Goal: Information Seeking & Learning: Learn about a topic

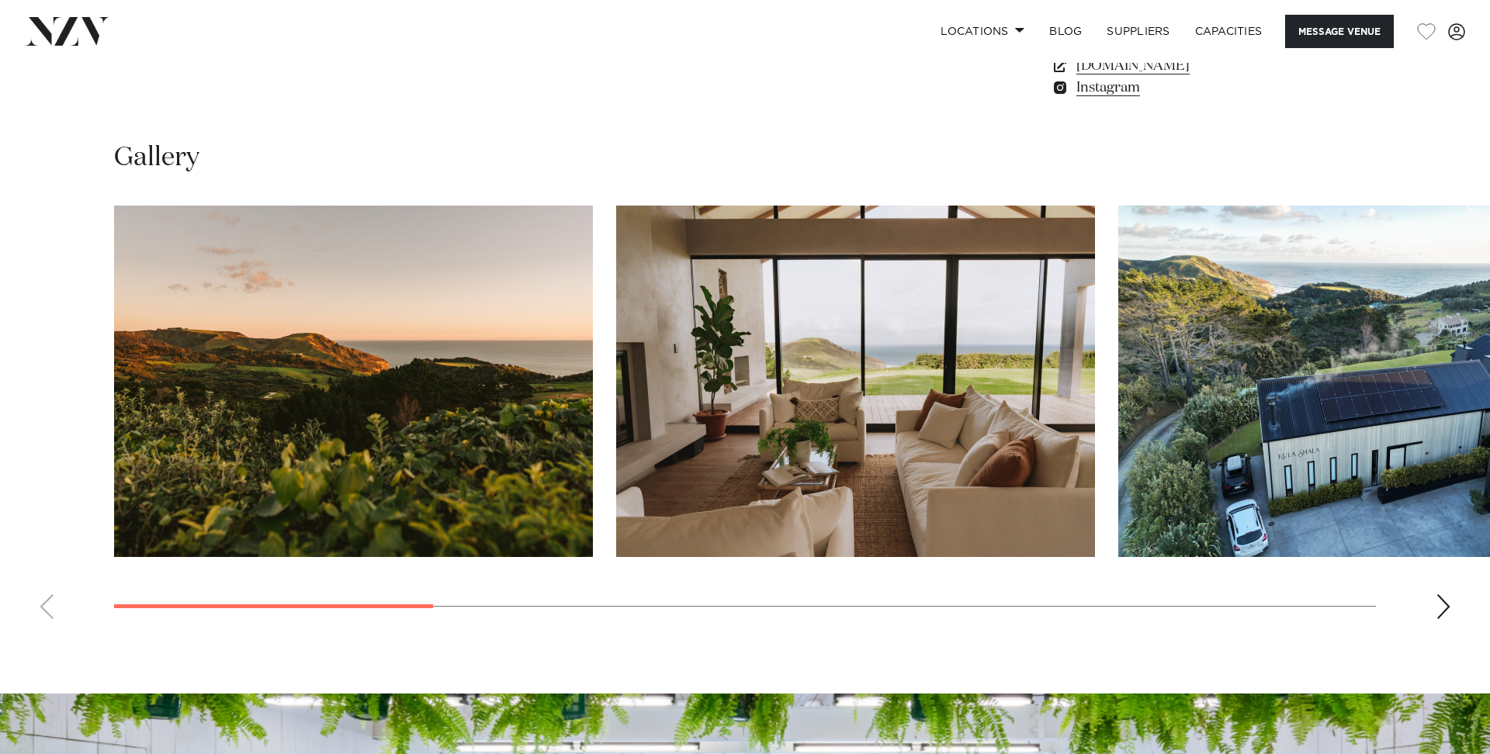
scroll to position [1425, 0]
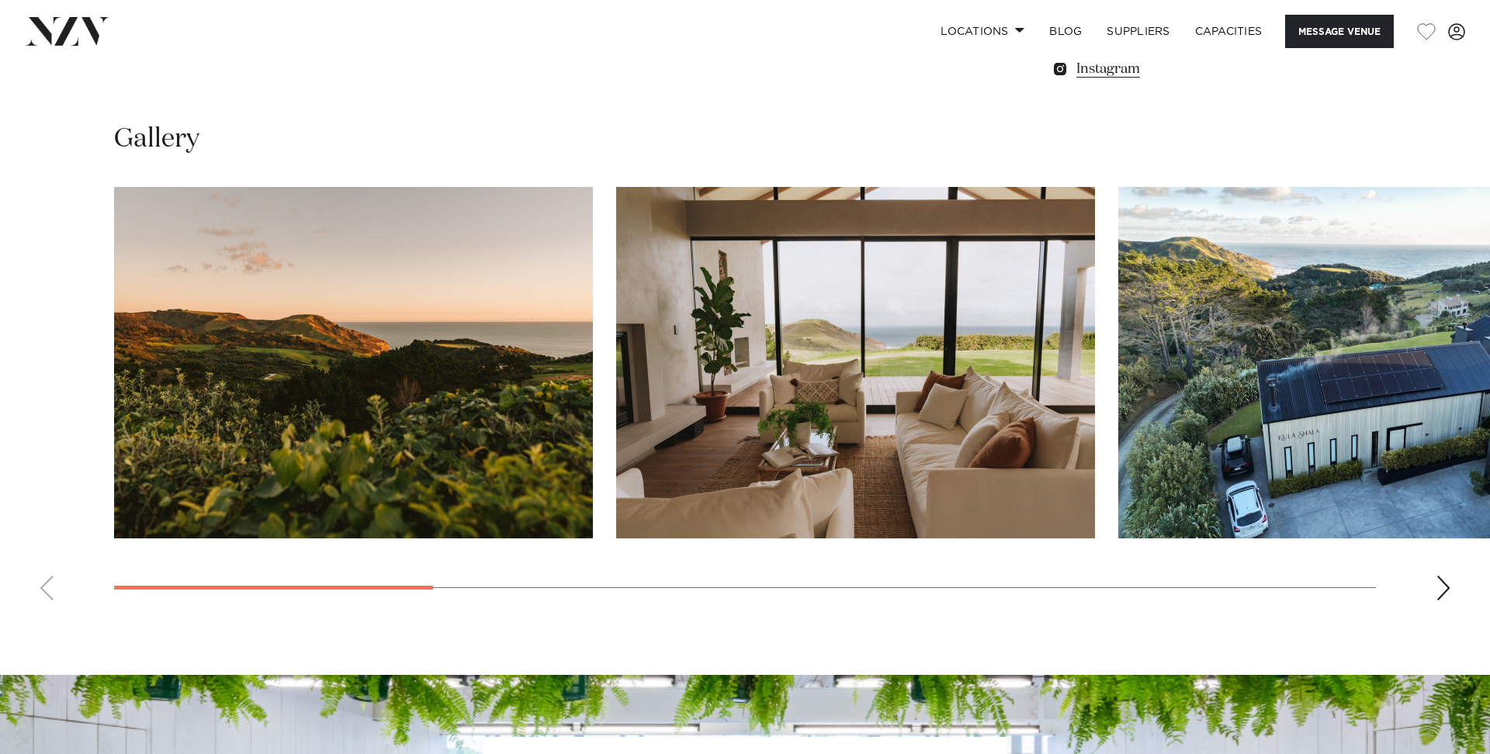
click at [1434, 568] on swiper-container at bounding box center [745, 400] width 1490 height 426
click at [1442, 577] on swiper-container at bounding box center [745, 400] width 1490 height 426
click at [1442, 588] on div "Next slide" at bounding box center [1444, 588] width 16 height 25
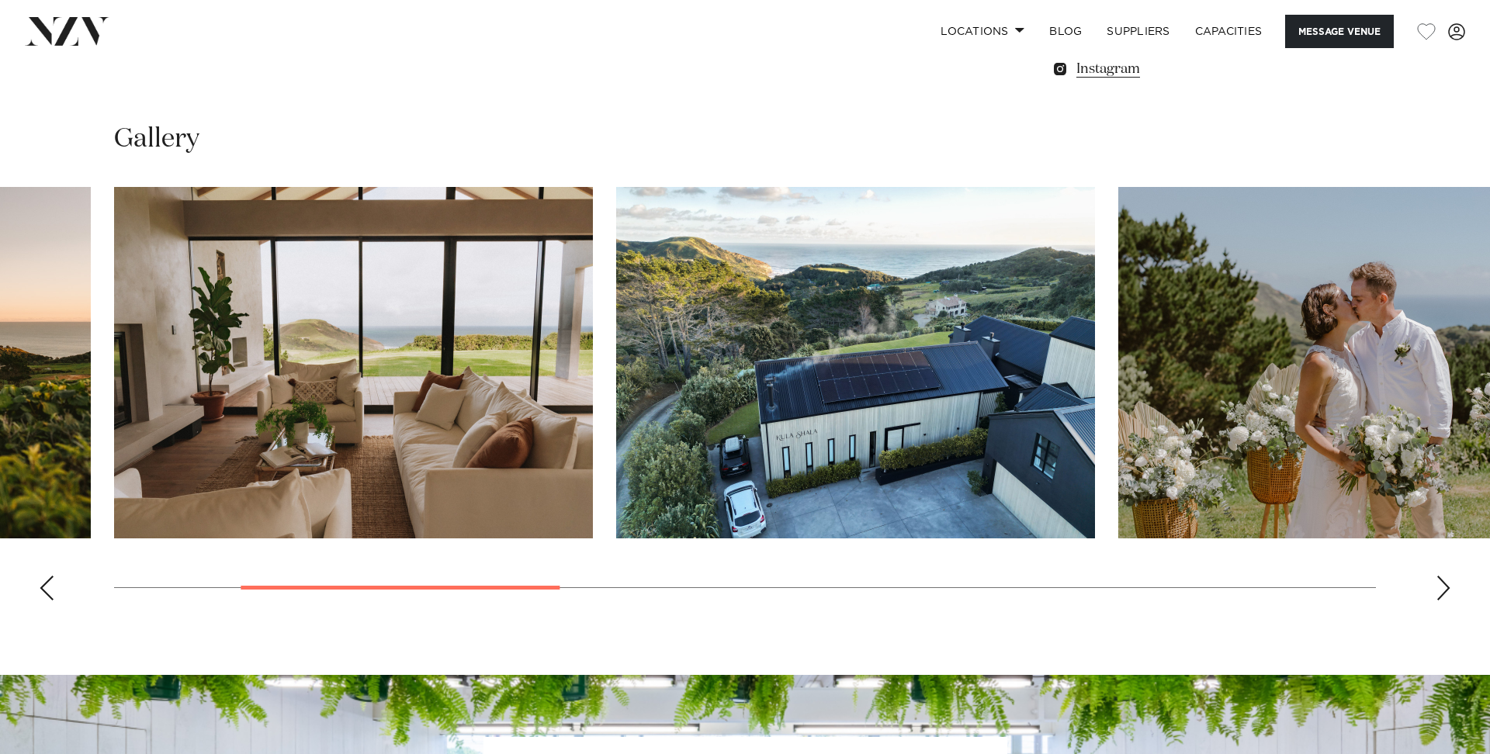
click at [1442, 588] on div "Next slide" at bounding box center [1444, 588] width 16 height 25
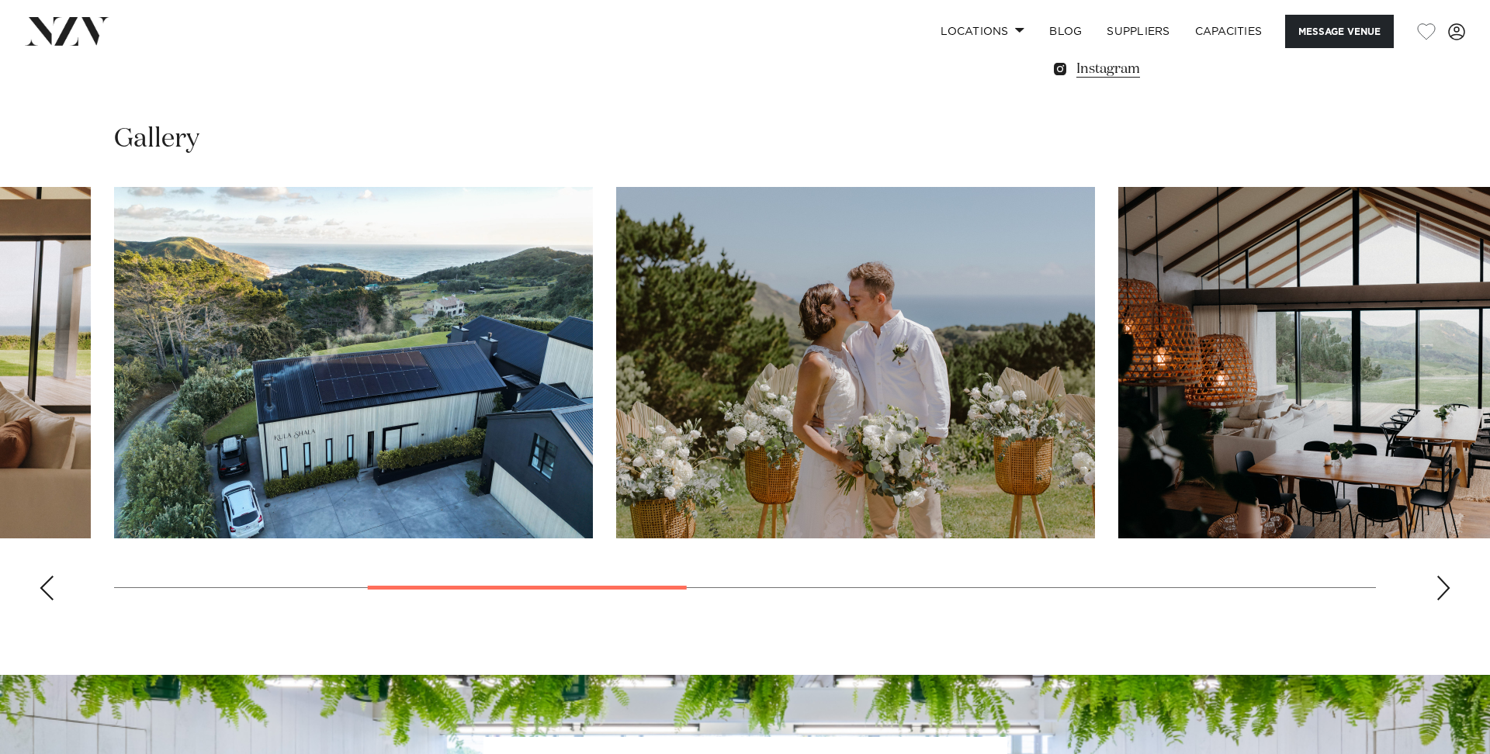
click at [1442, 588] on div "Next slide" at bounding box center [1444, 588] width 16 height 25
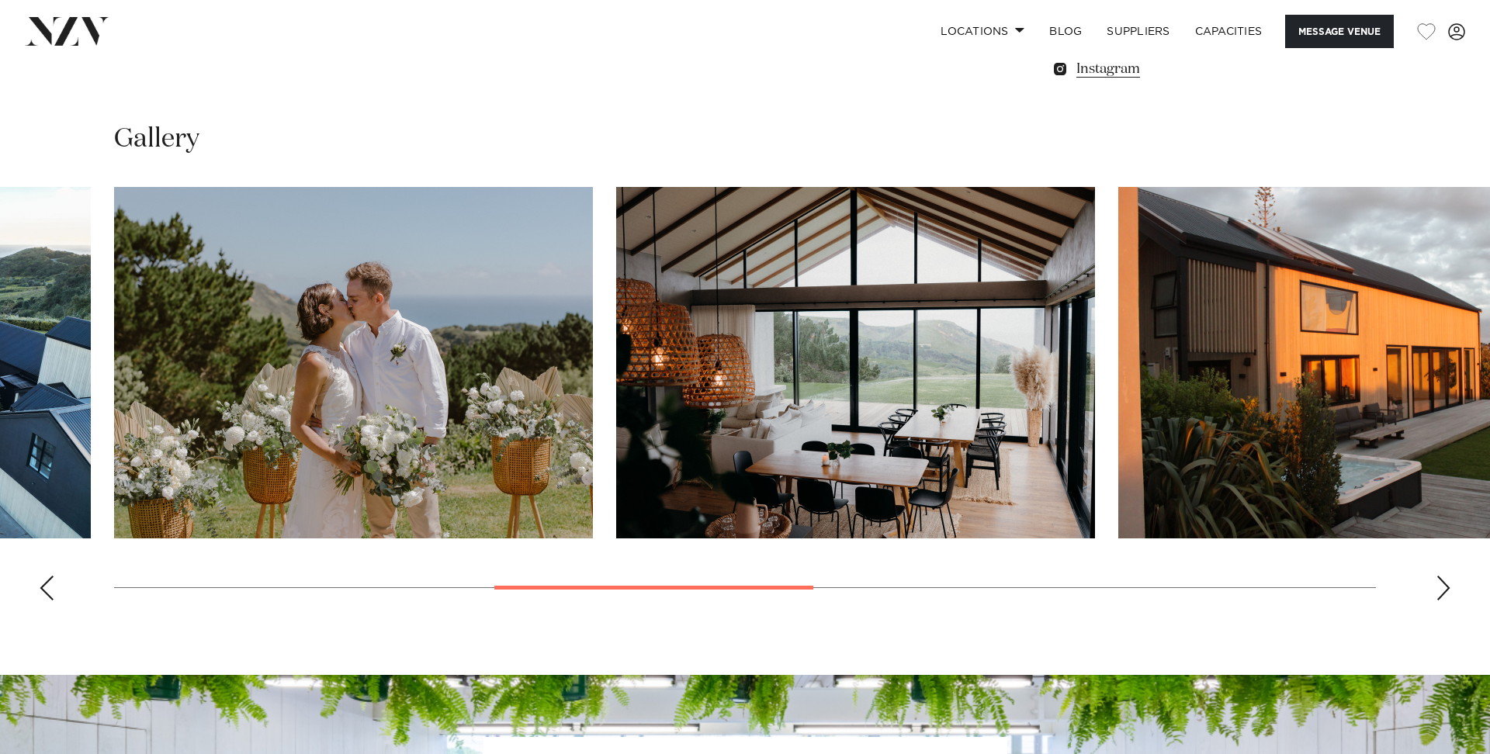
click at [1442, 588] on div "Next slide" at bounding box center [1444, 588] width 16 height 25
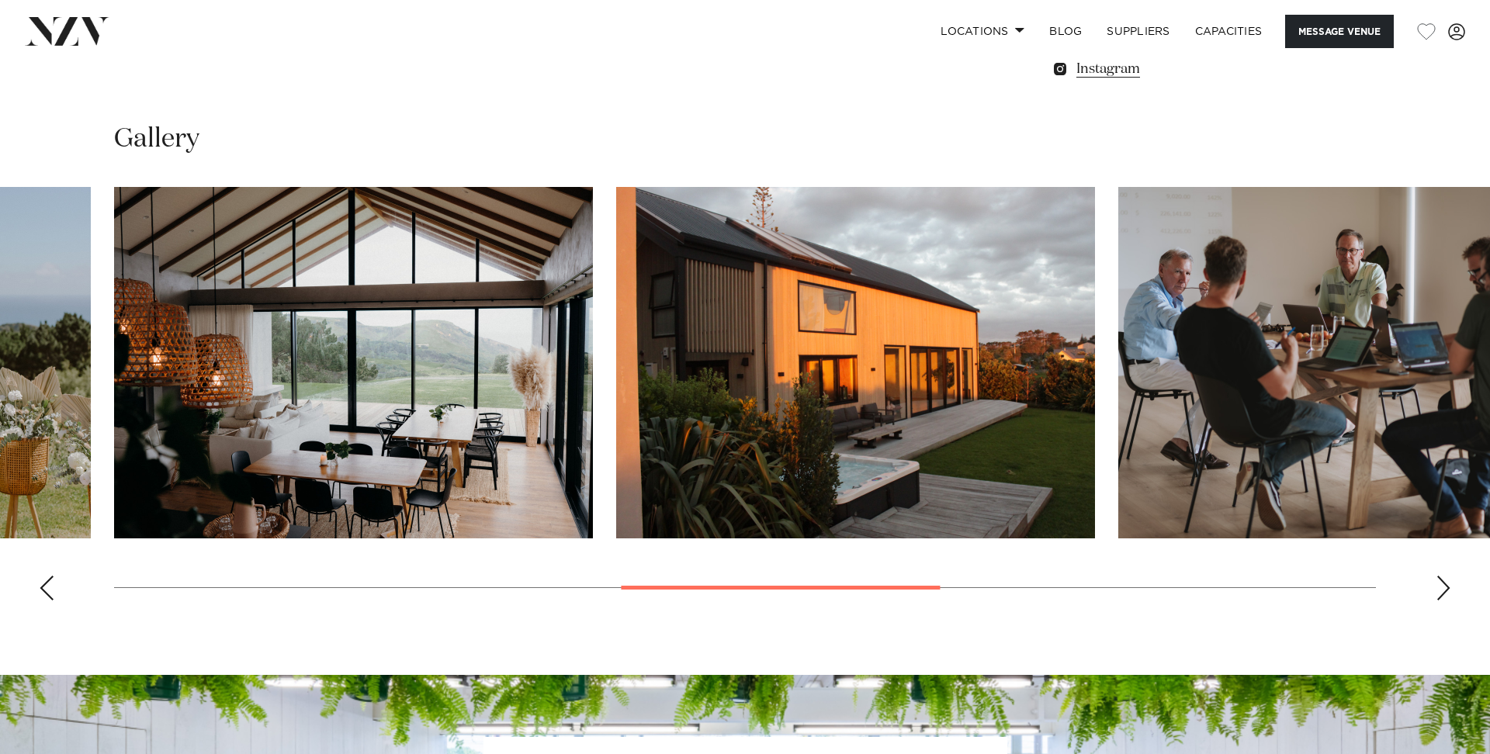
click at [1442, 589] on div "Next slide" at bounding box center [1444, 588] width 16 height 25
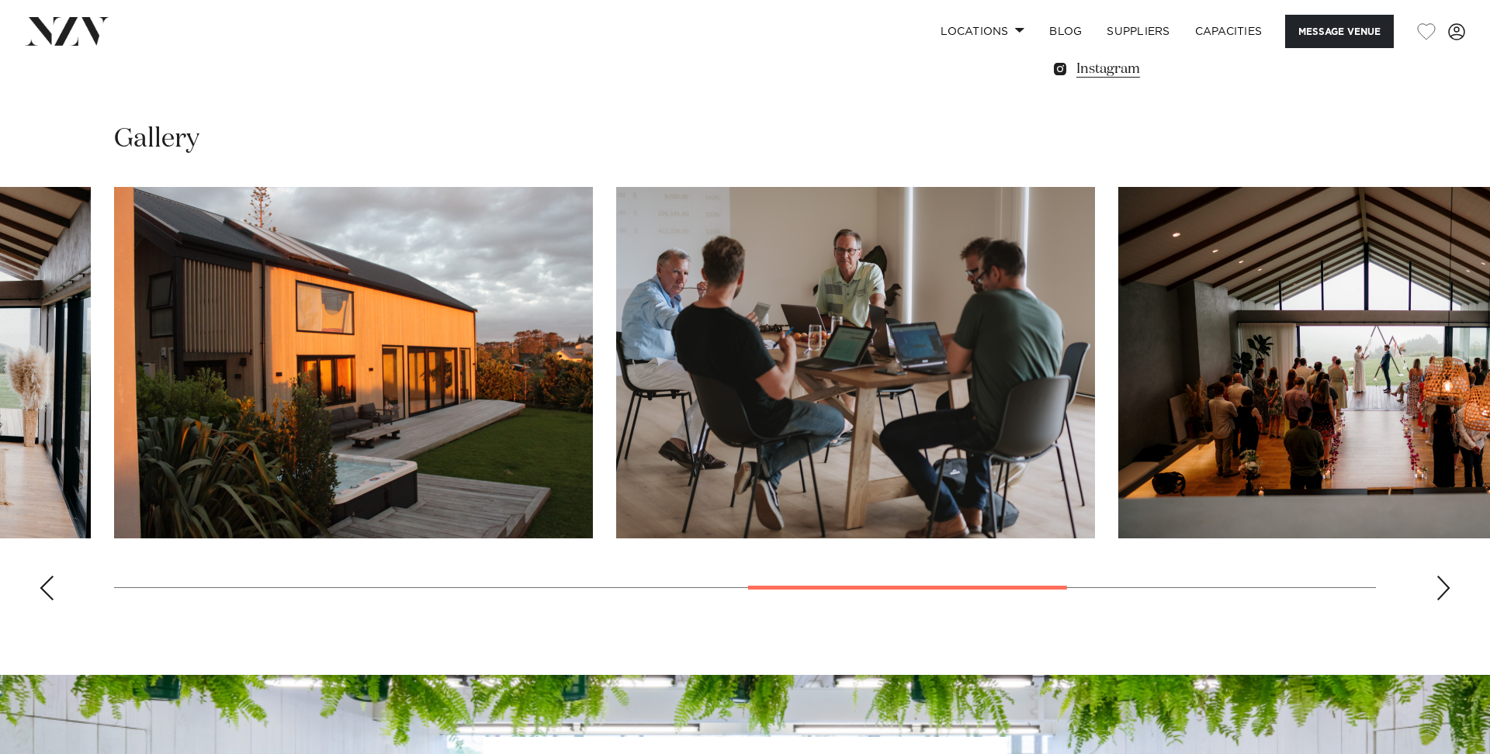
click at [1442, 589] on div "Next slide" at bounding box center [1444, 588] width 16 height 25
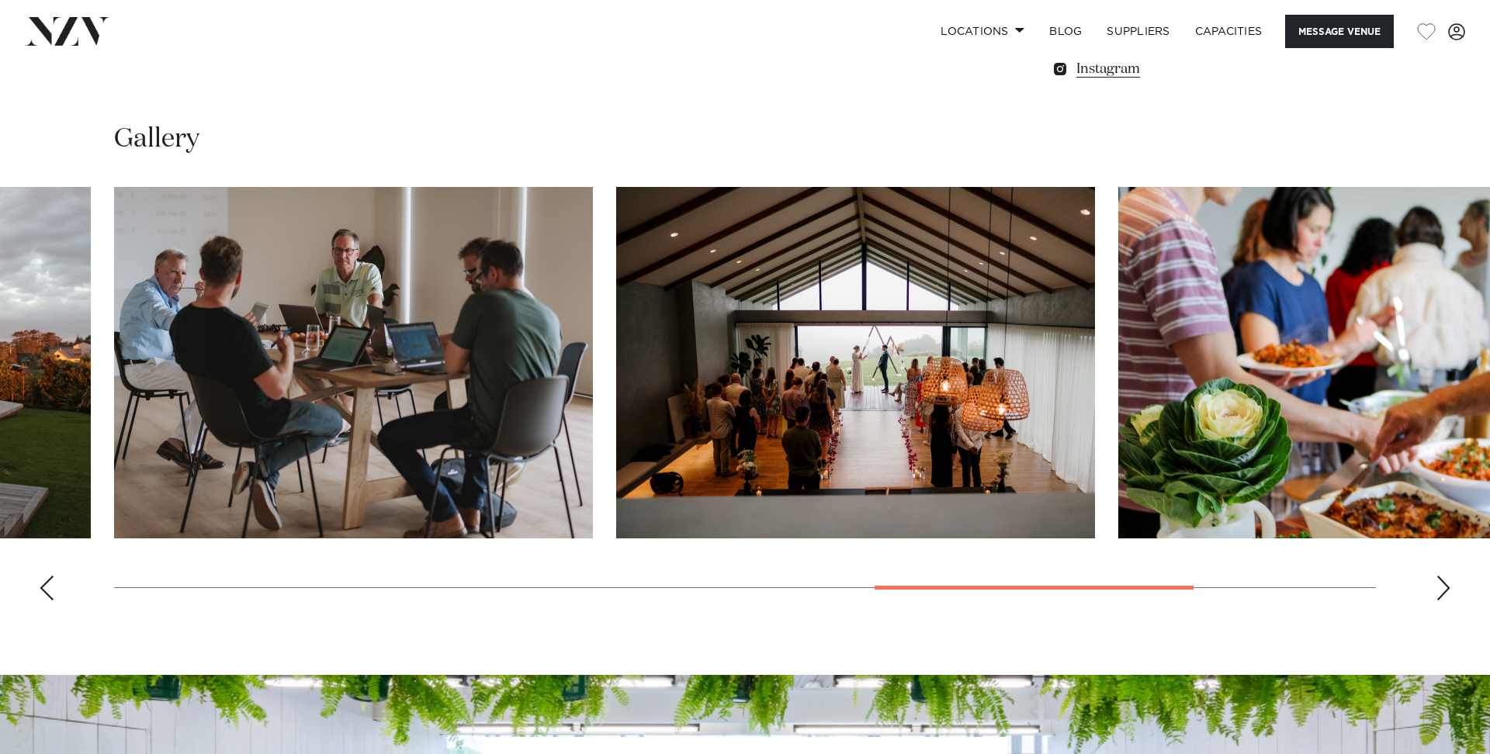
click at [1442, 588] on div "Next slide" at bounding box center [1444, 588] width 16 height 25
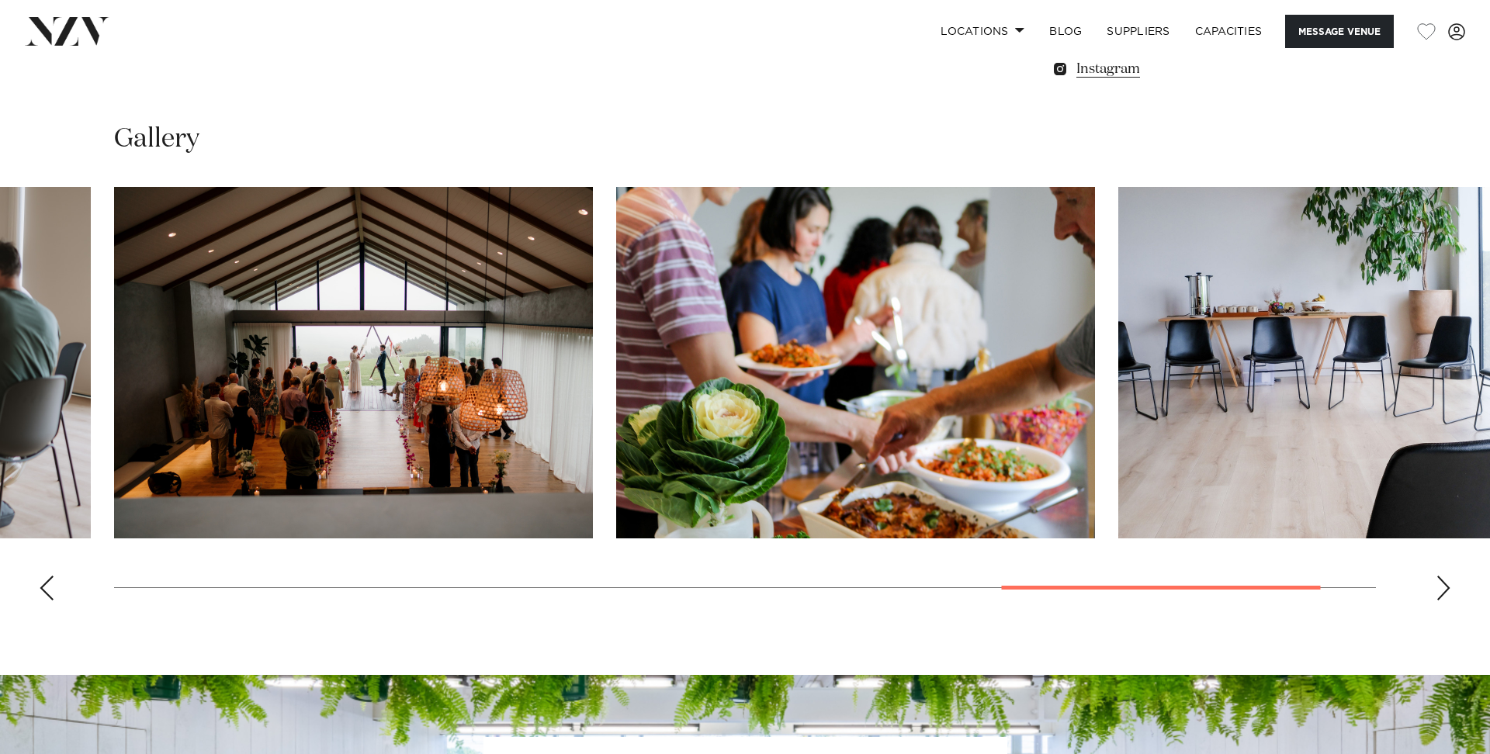
click at [1442, 588] on div "Next slide" at bounding box center [1444, 588] width 16 height 25
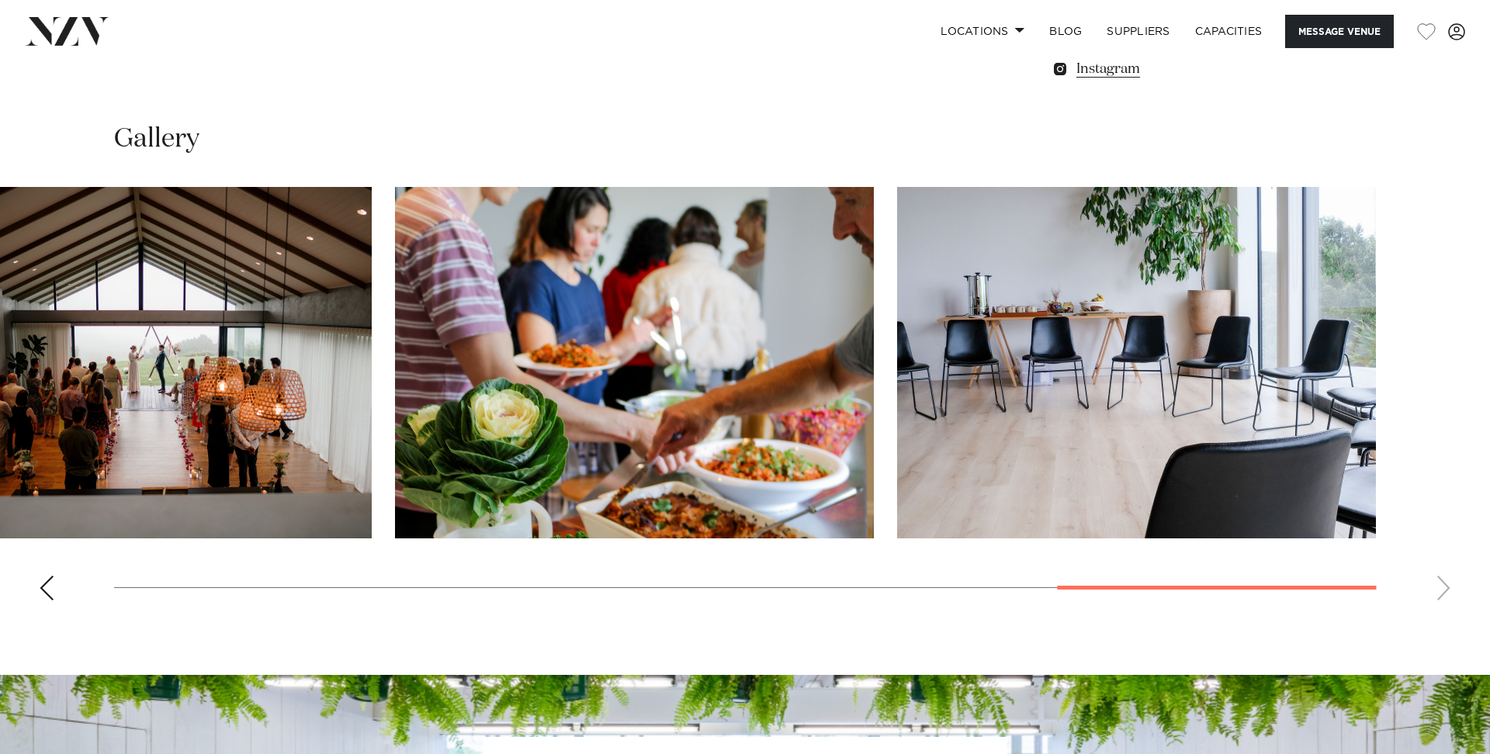
click at [1442, 588] on swiper-container at bounding box center [745, 400] width 1490 height 426
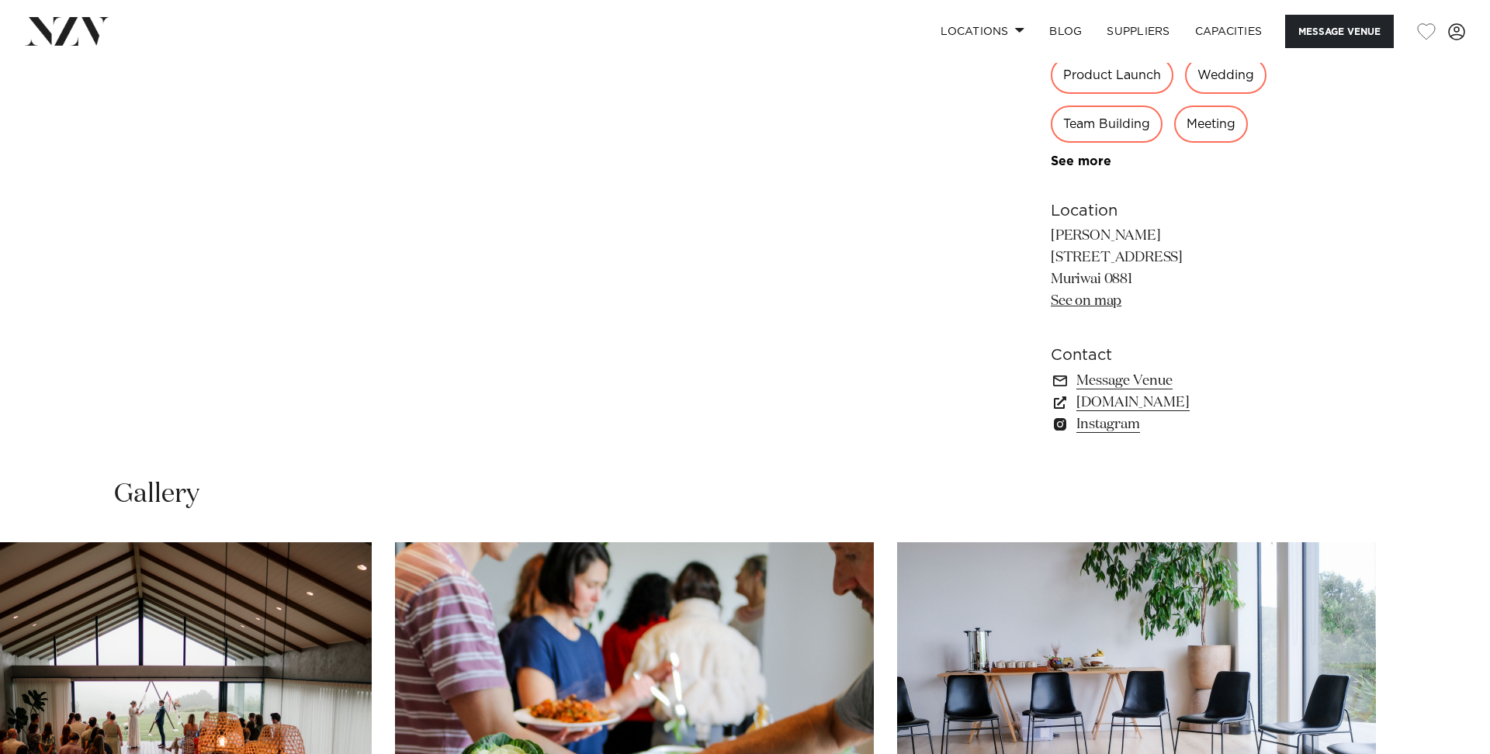
scroll to position [0, 0]
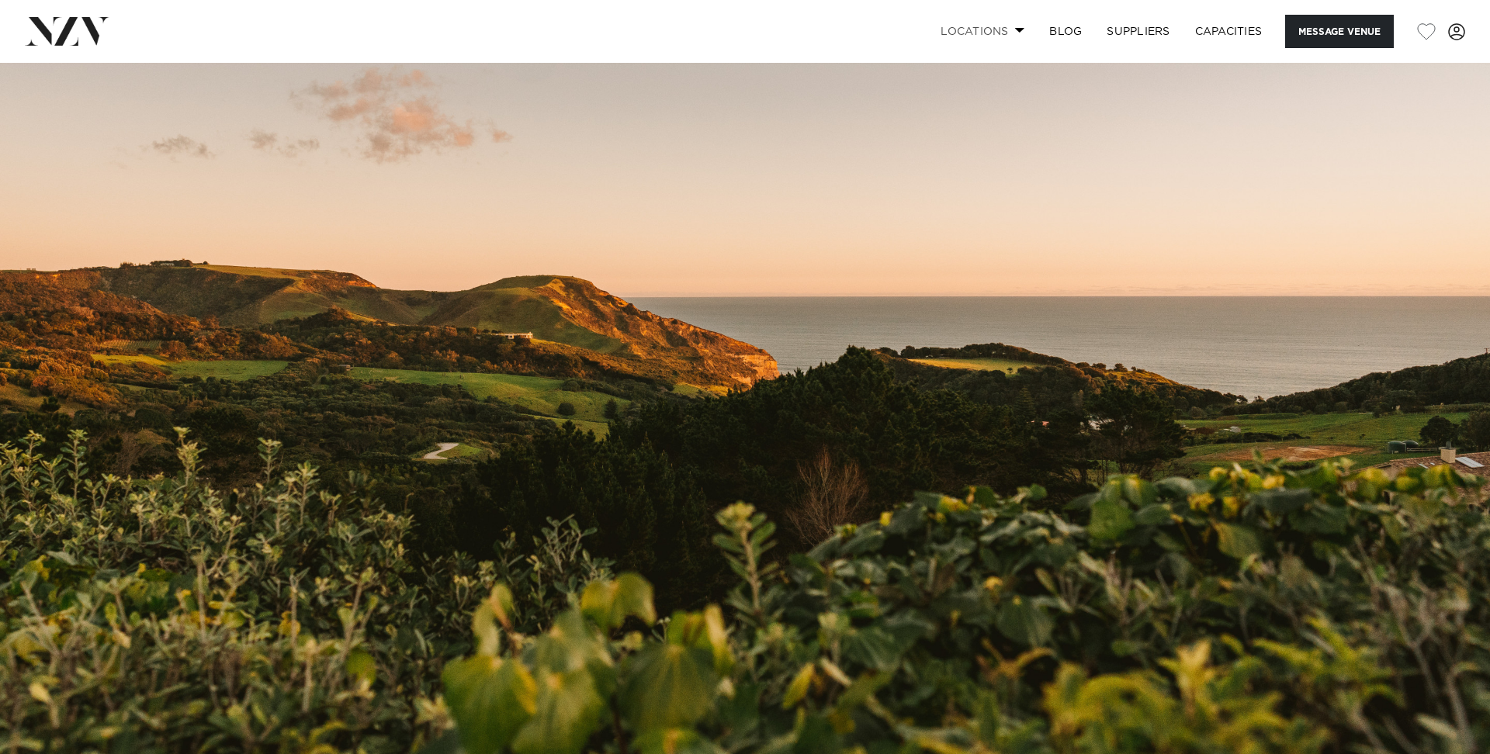
click at [983, 23] on link "Locations" at bounding box center [982, 31] width 109 height 33
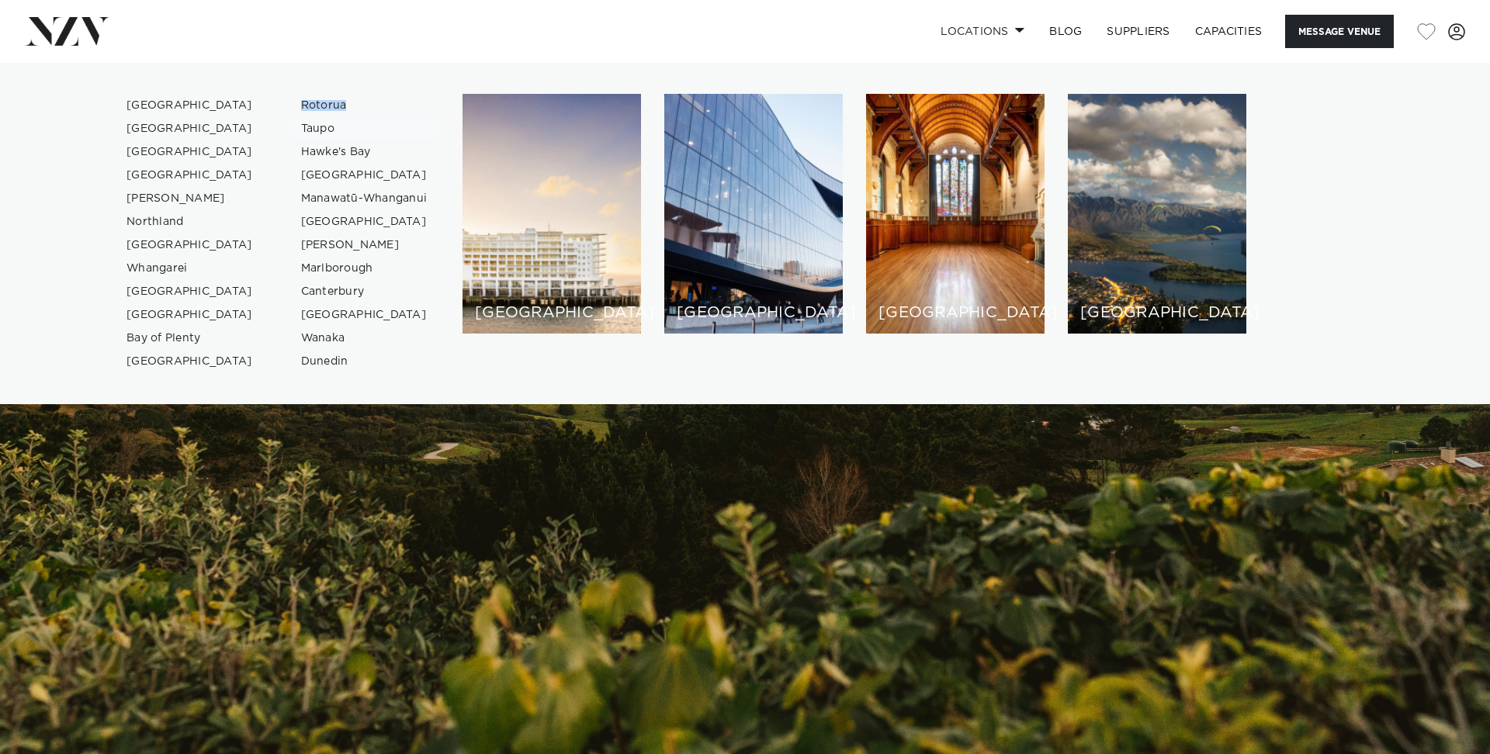
click at [324, 126] on link "Taupo" at bounding box center [364, 128] width 151 height 23
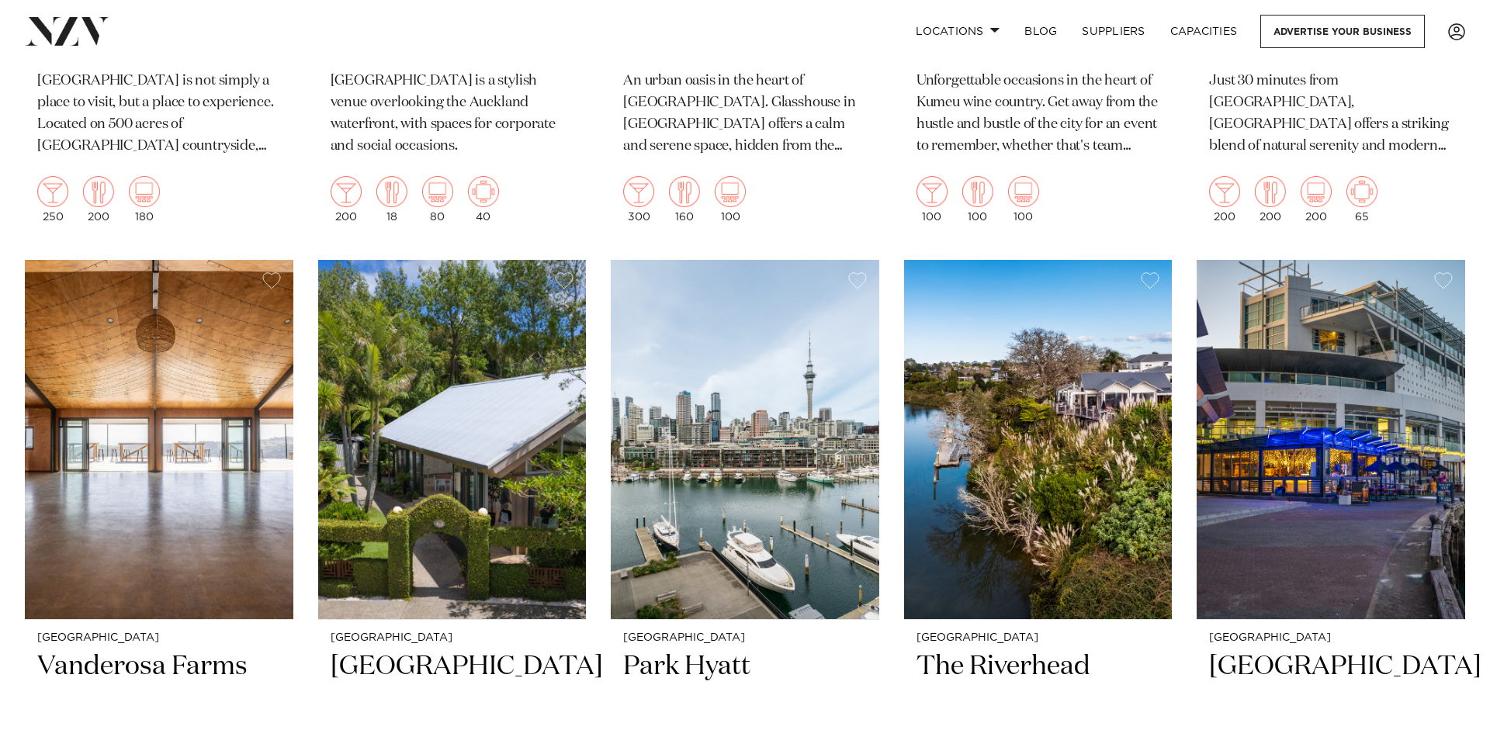
scroll to position [3950, 0]
click at [694, 374] on img at bounding box center [745, 441] width 269 height 360
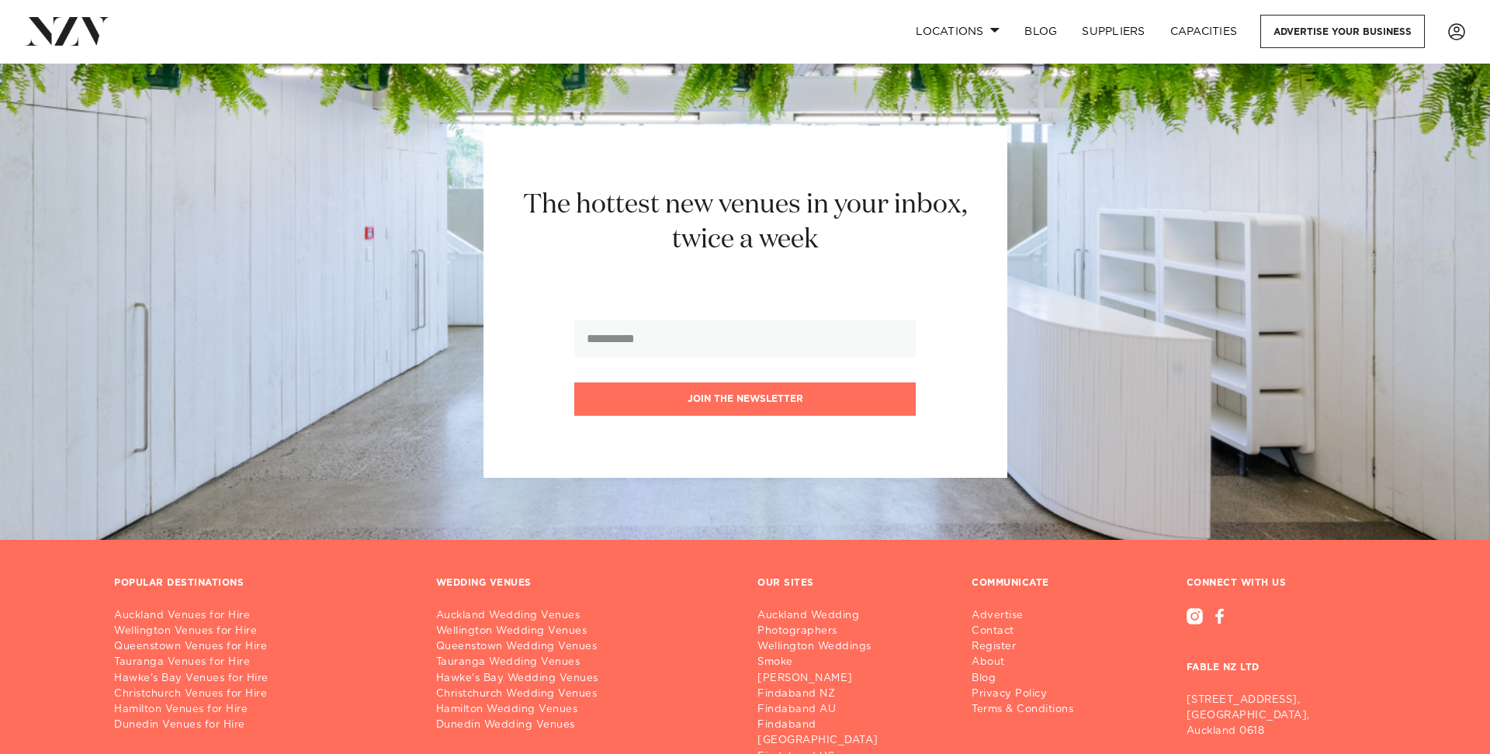
scroll to position [2823, 0]
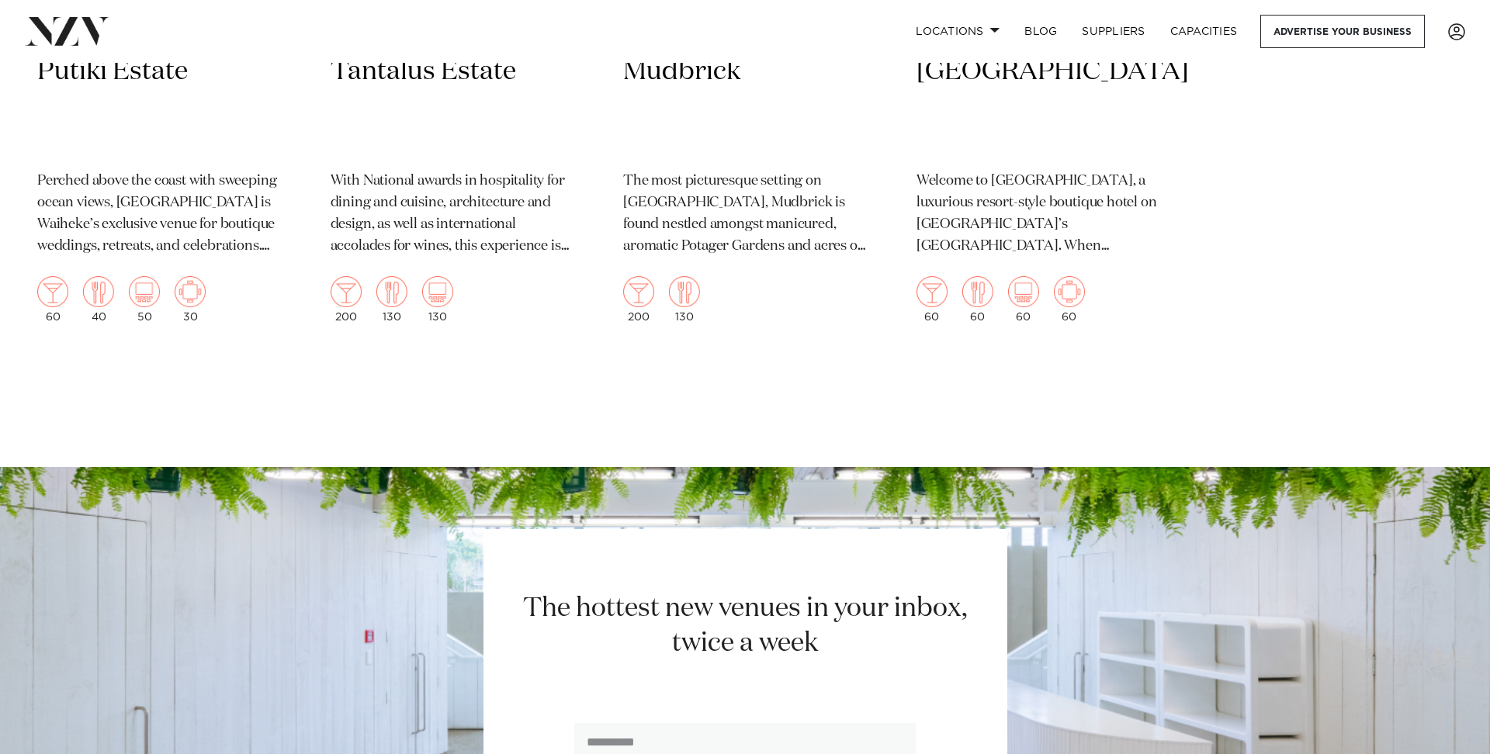
scroll to position [1091, 0]
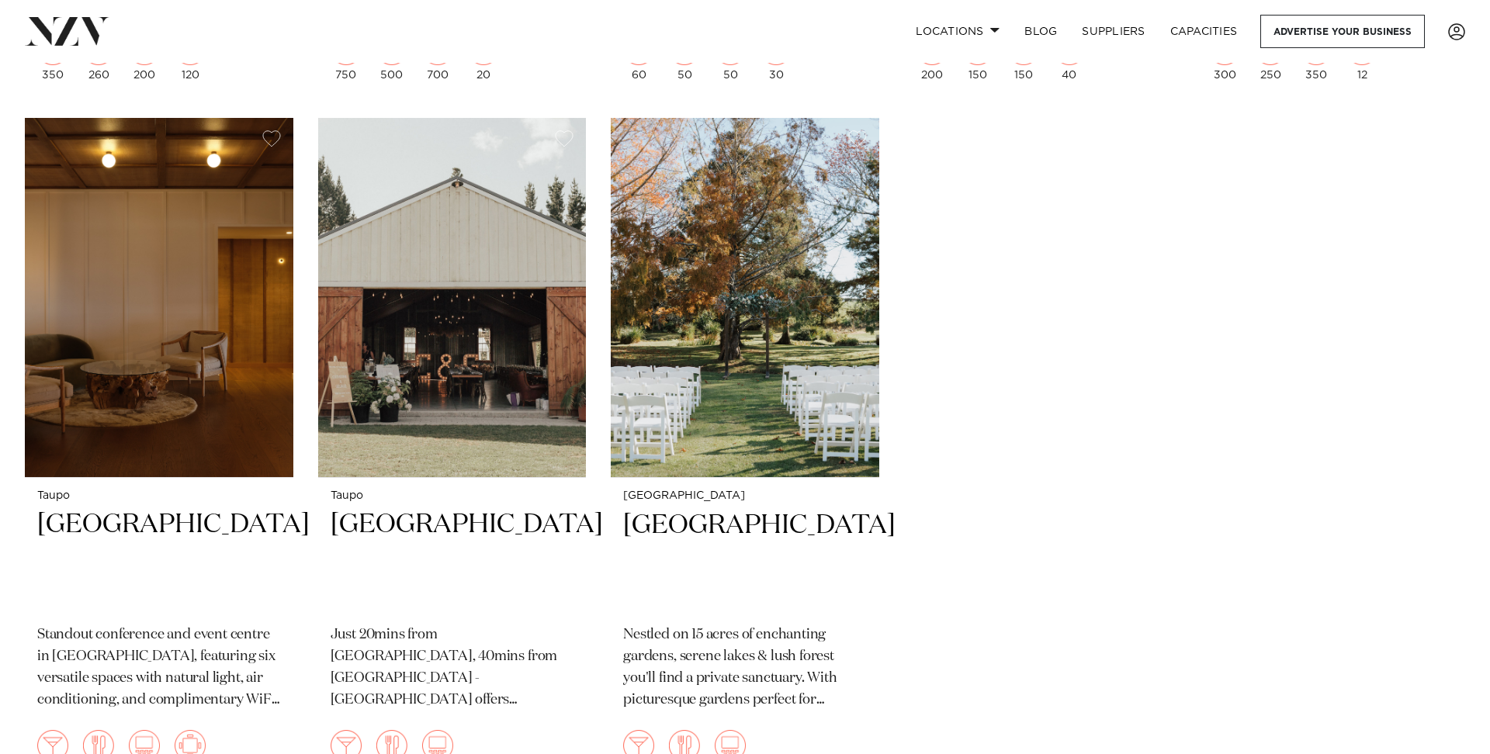
scroll to position [2695, 0]
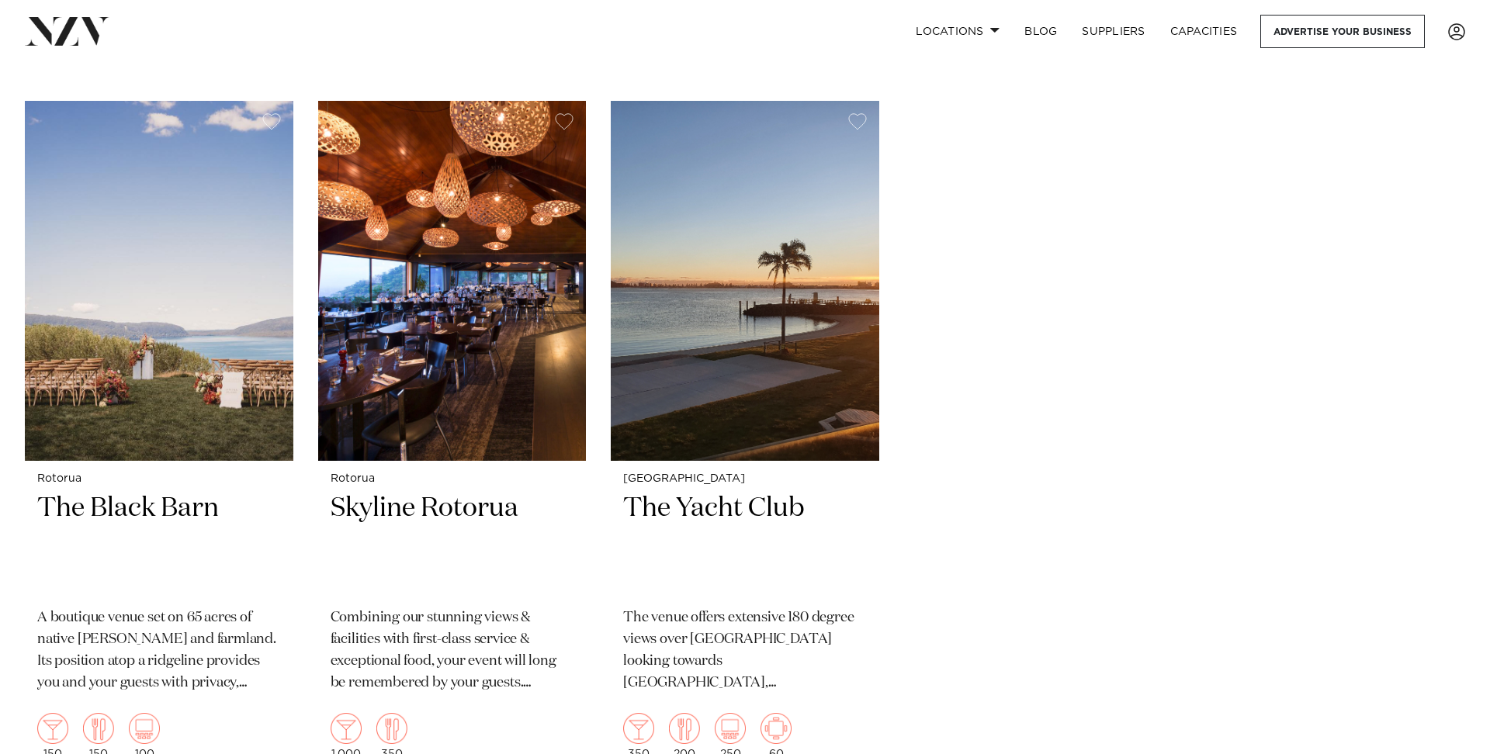
scroll to position [2680, 0]
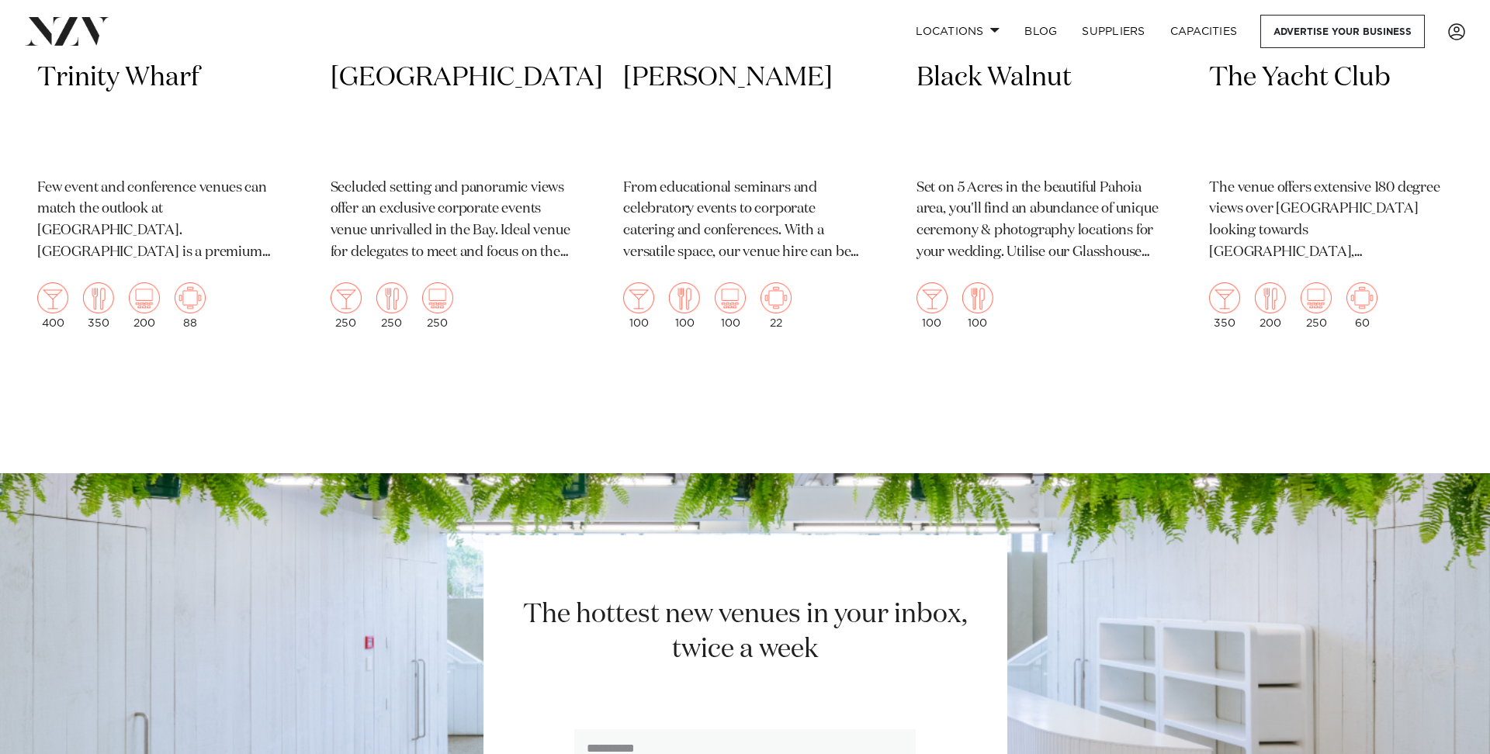
scroll to position [1691, 0]
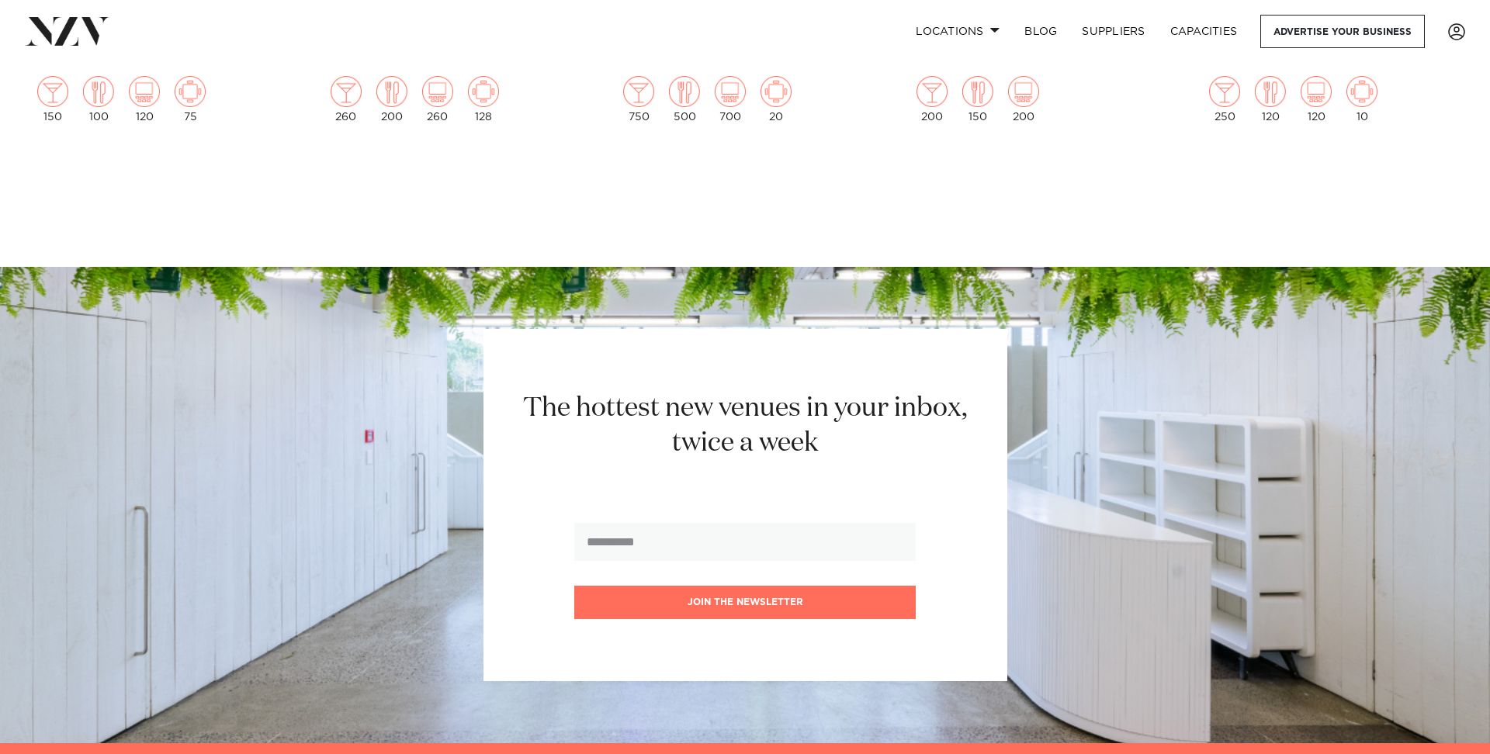
scroll to position [1583, 0]
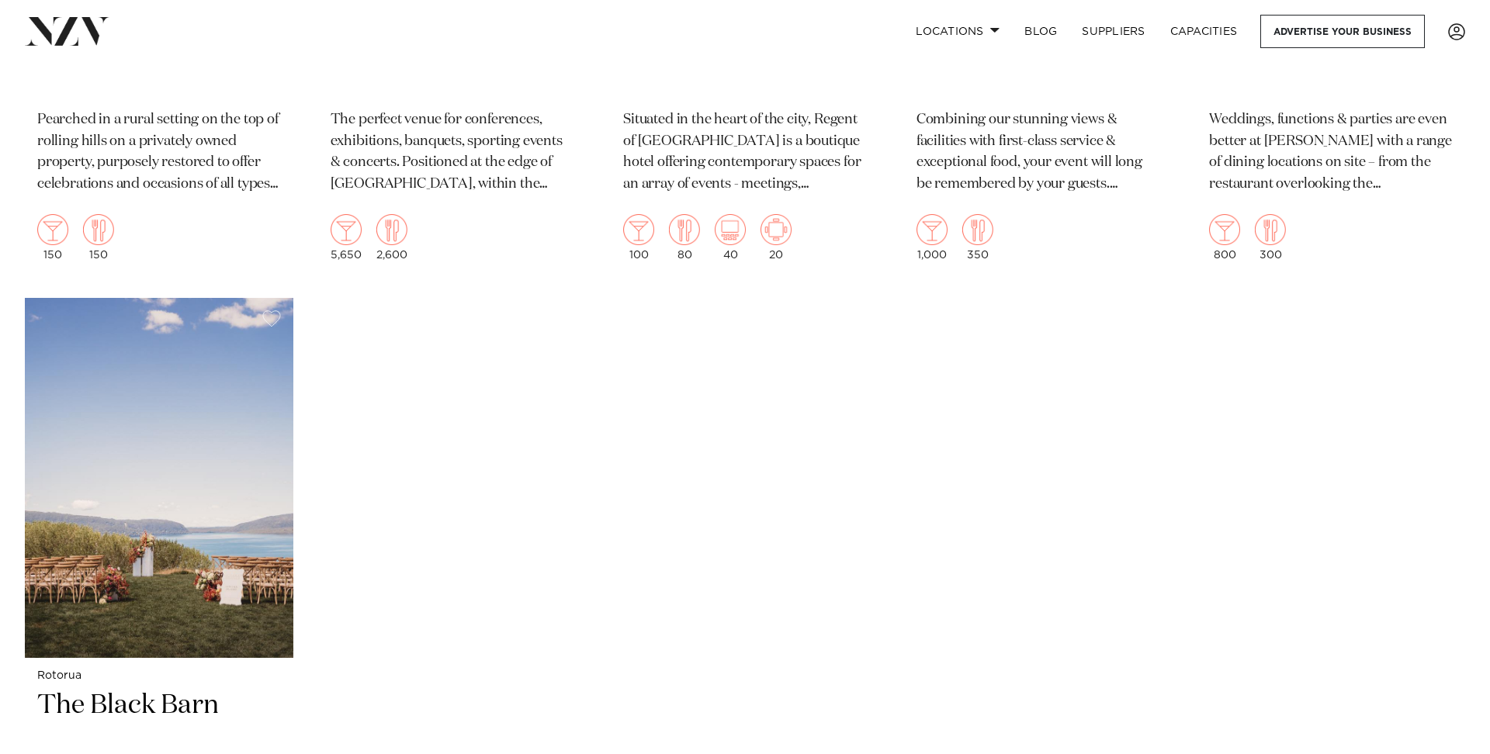
scroll to position [1725, 0]
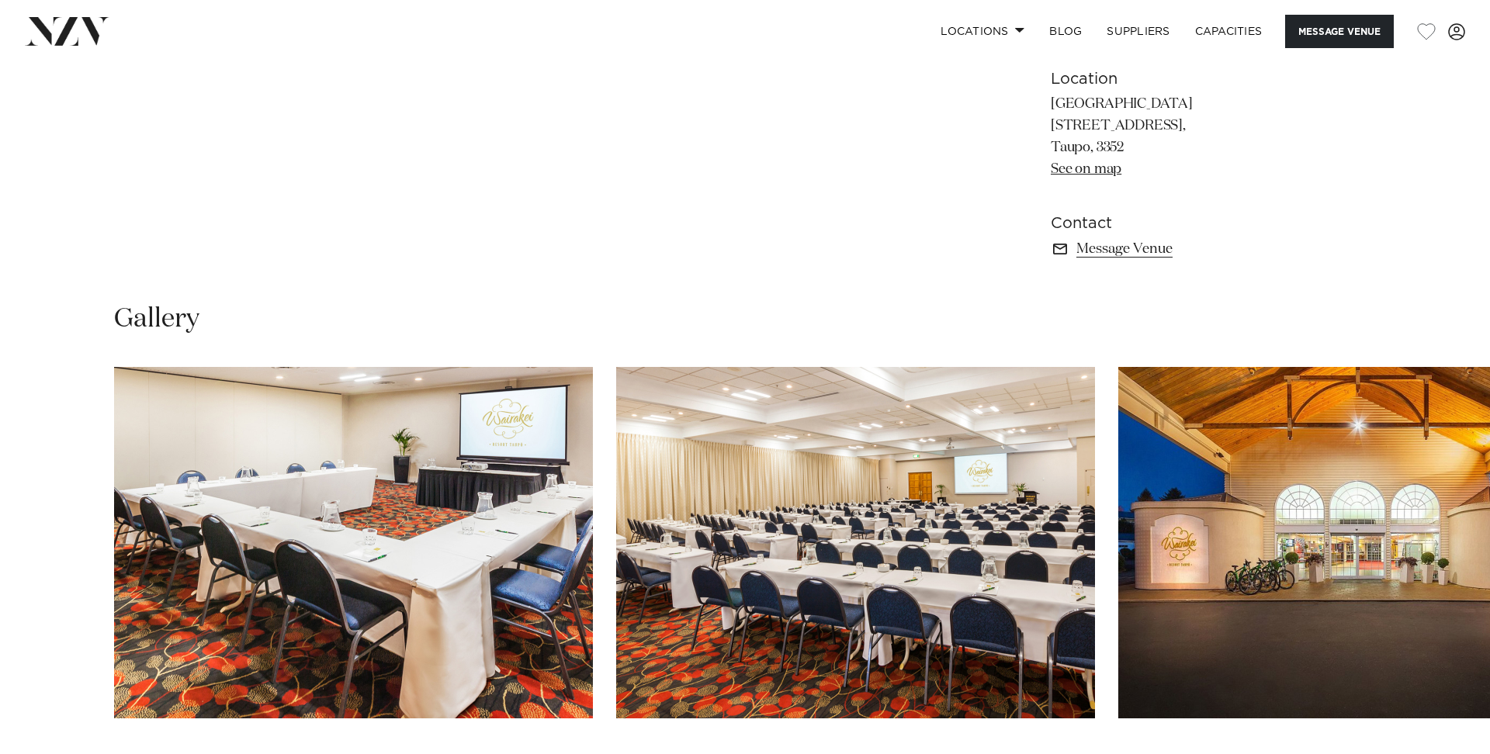
scroll to position [1278, 0]
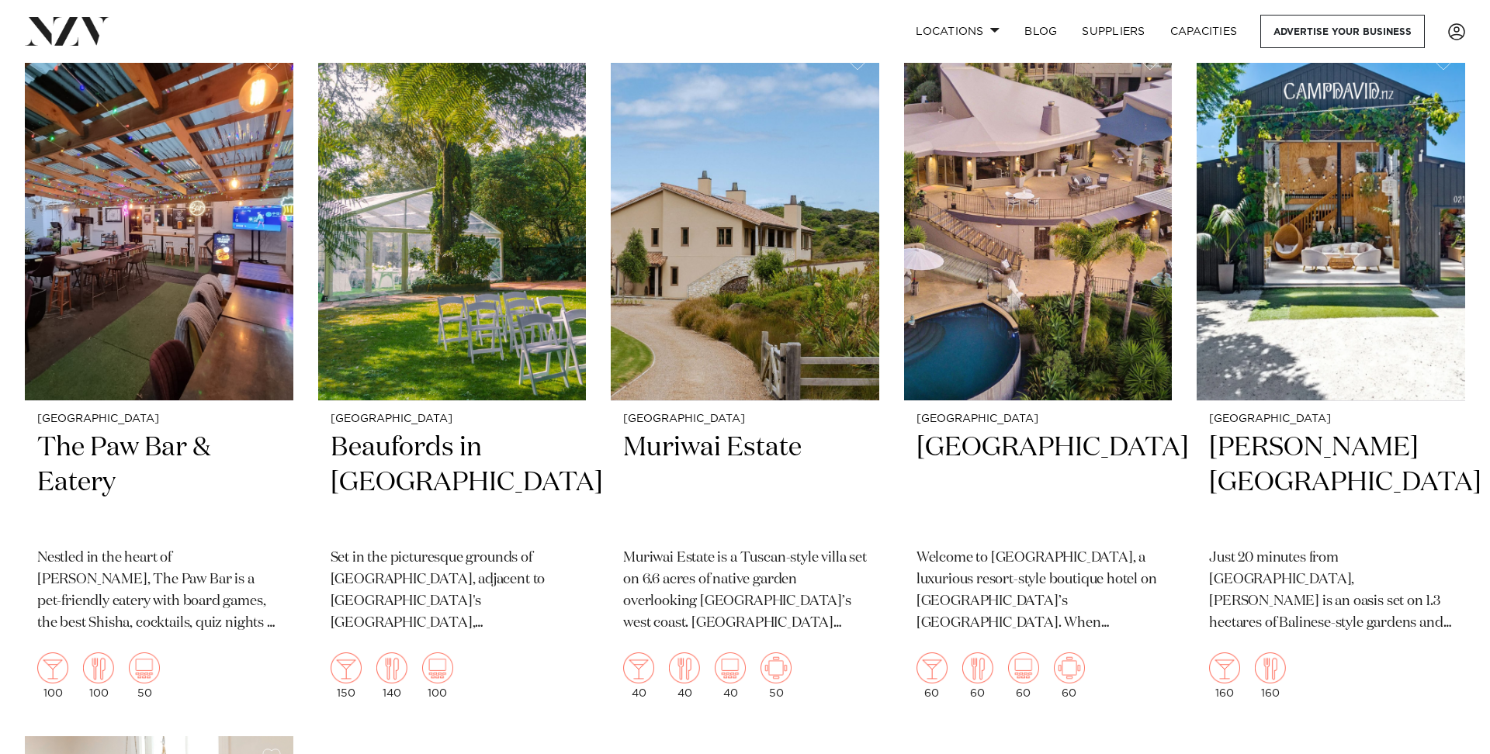
scroll to position [16695, 0]
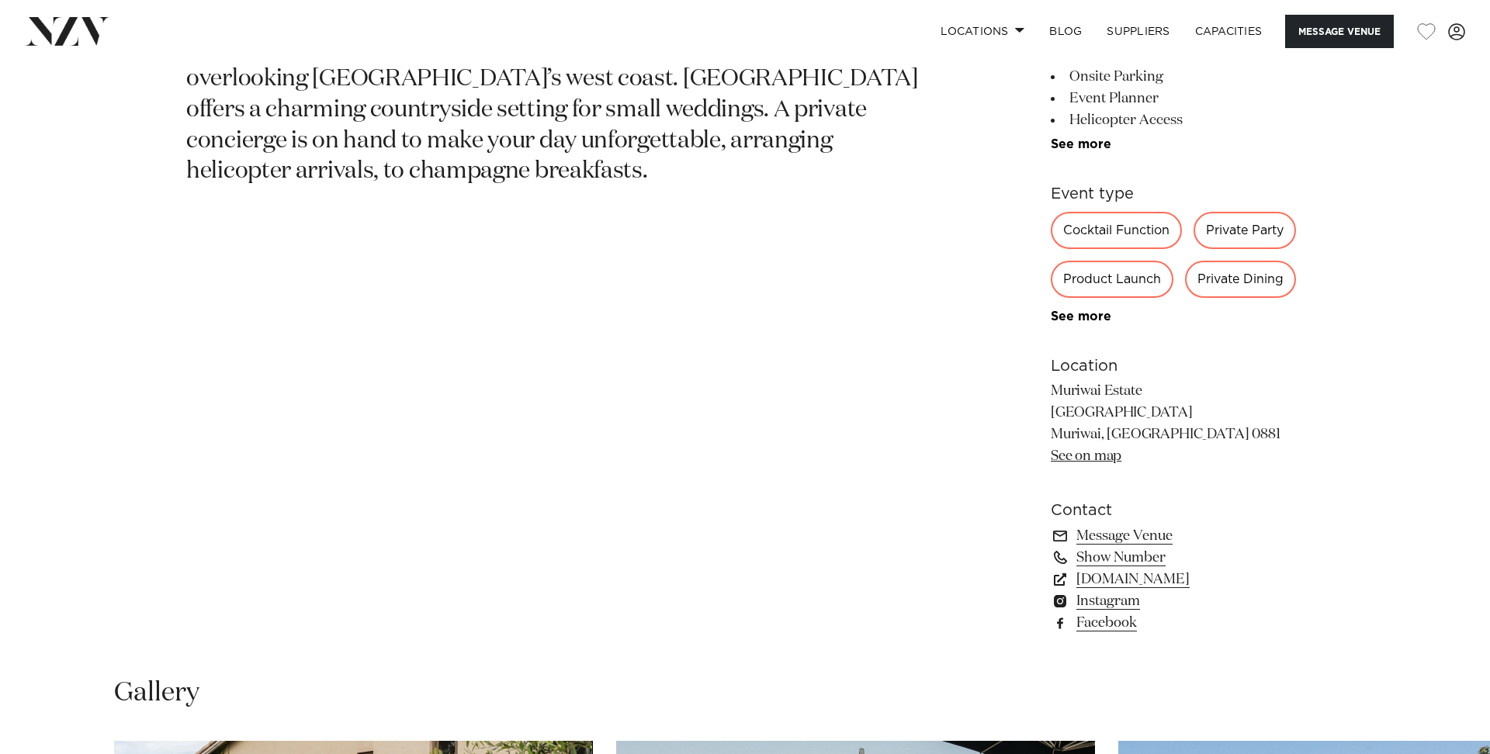
scroll to position [917, 0]
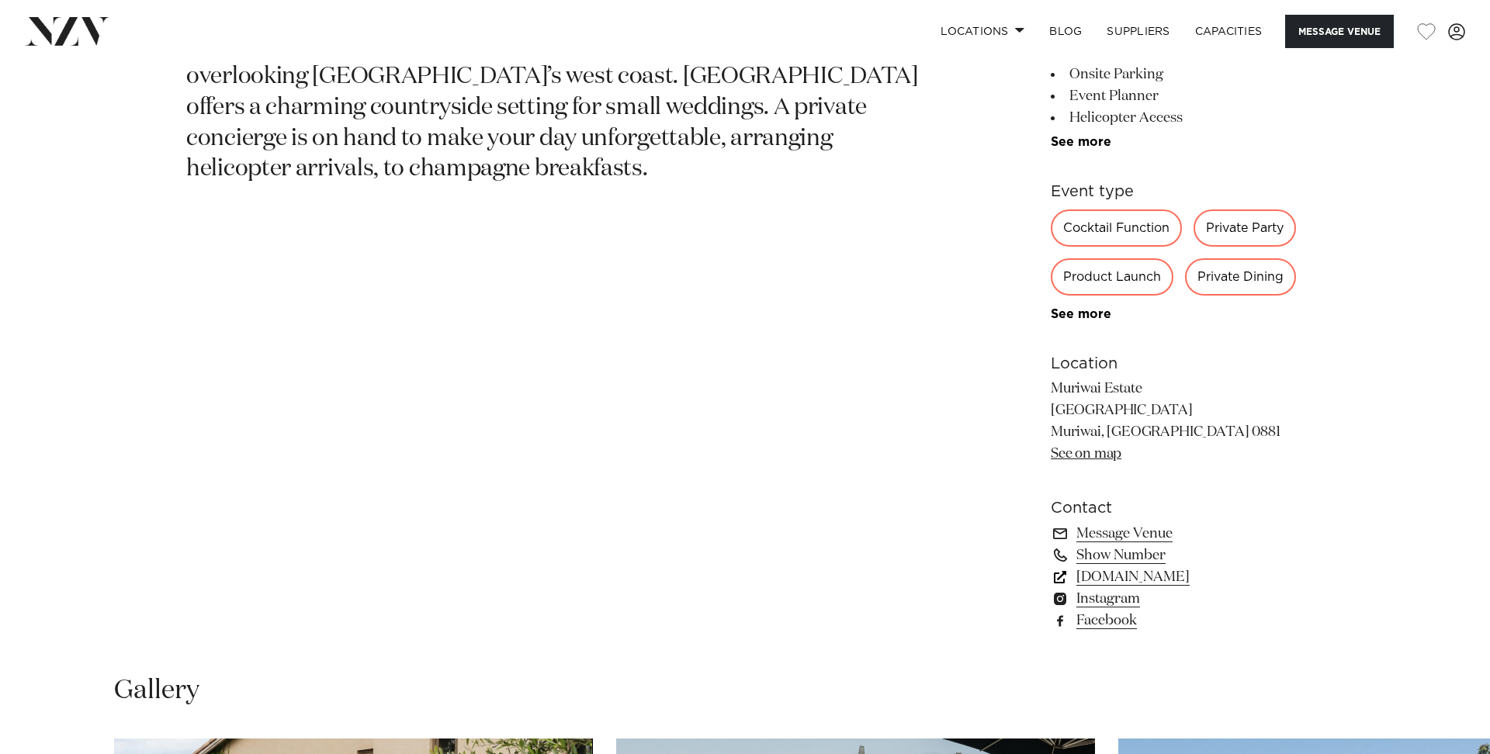
click at [1110, 575] on link "[DOMAIN_NAME]" at bounding box center [1177, 578] width 253 height 22
